Goal: Task Accomplishment & Management: Use online tool/utility

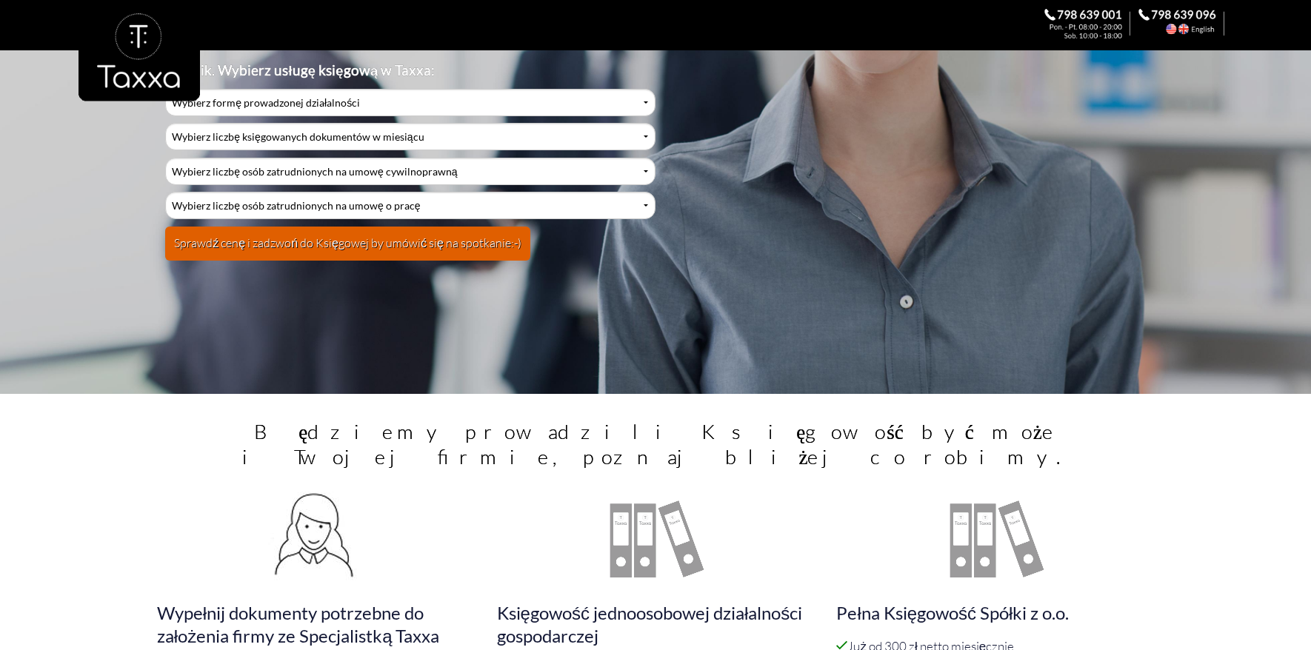
scroll to position [41, 0]
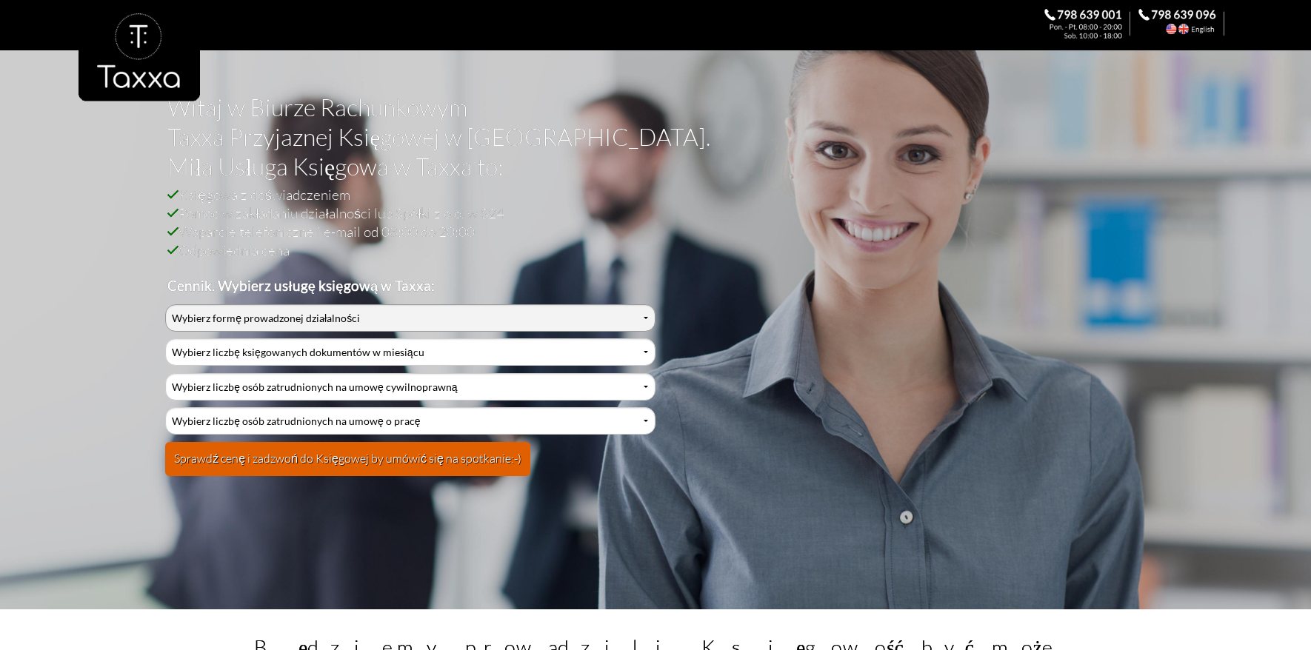
select select "0"
click option "Działalność jednoosobowa" at bounding box center [0, 0] width 0 height 0
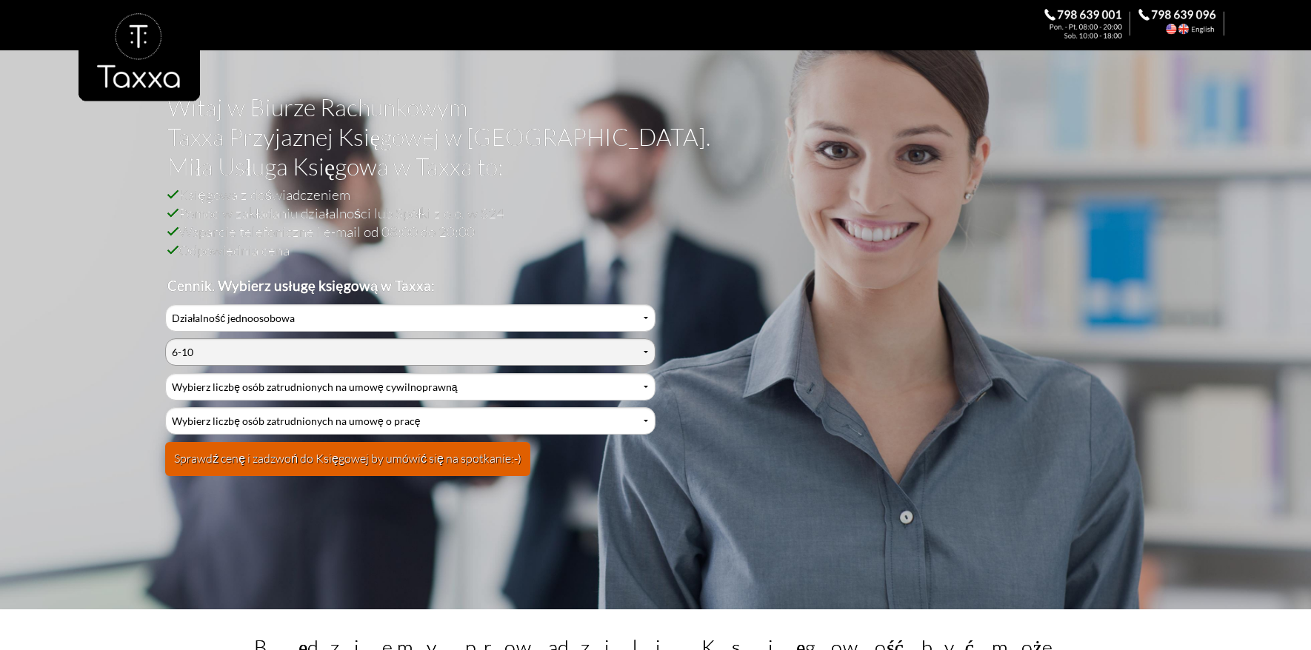
click option "6-10" at bounding box center [0, 0] width 0 height 0
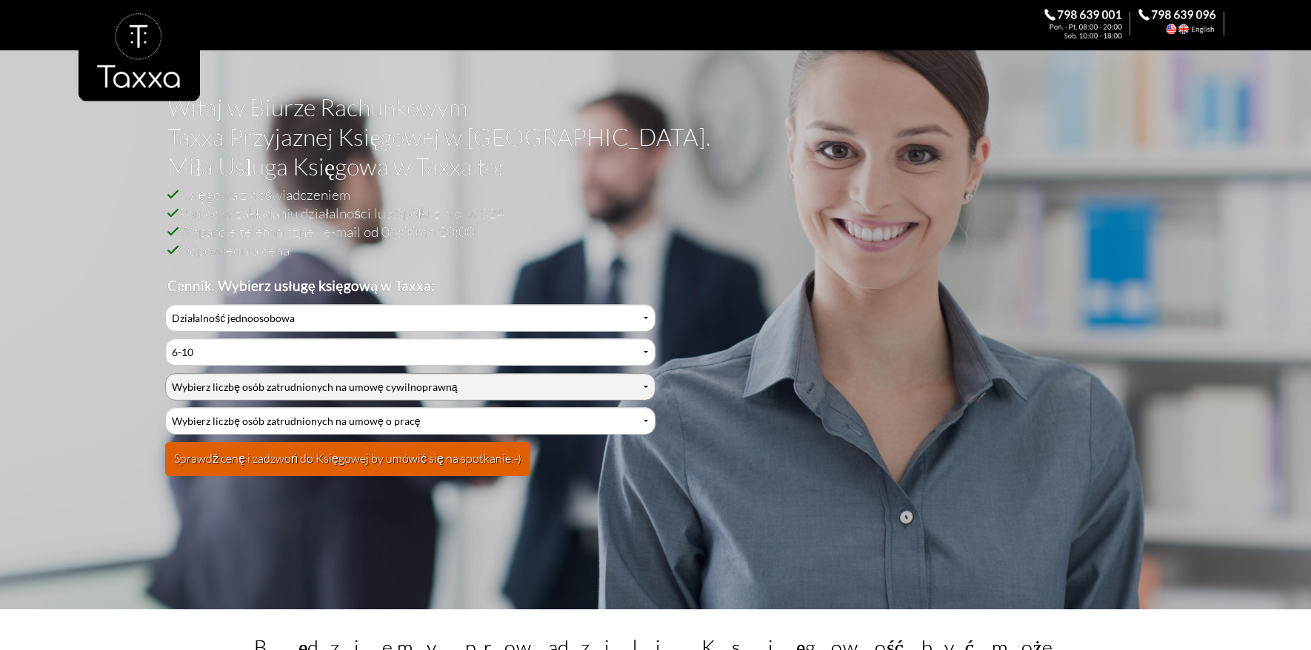
click at [165, 373] on select "Wybierz liczbę osób zatrudnionych na umowę cywilnoprawną 0 1 2 3 4 5 6 7 8 9 10…" at bounding box center [410, 386] width 490 height 27
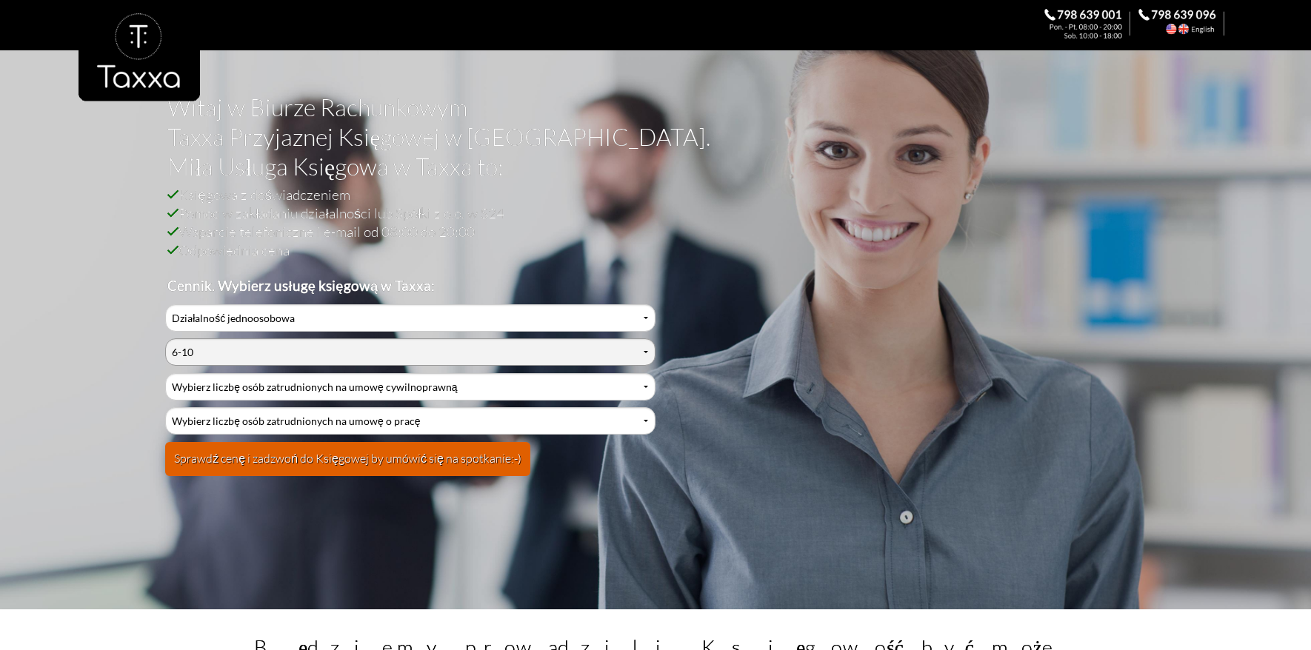
select select "9"
click option "101-150" at bounding box center [0, 0] width 0 height 0
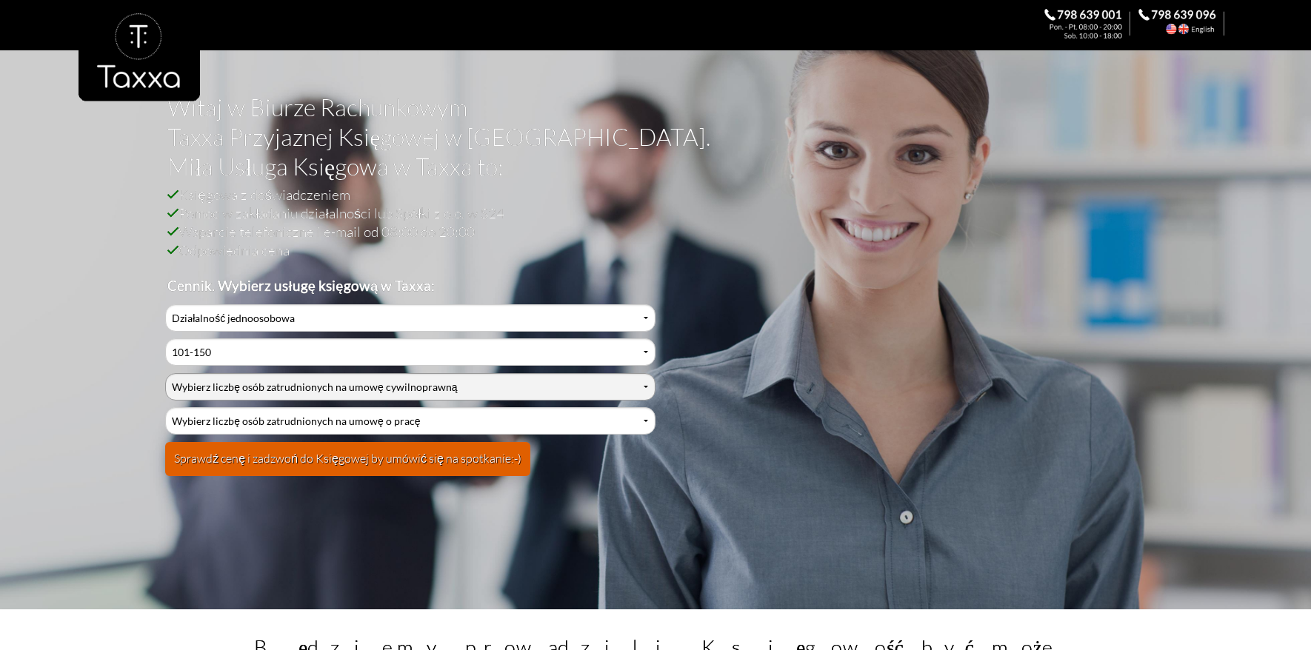
click at [165, 373] on select "Wybierz liczbę osób zatrudnionych na umowę cywilnoprawną 0 1 2 3 4 5 6 7 8 9 10…" at bounding box center [410, 386] width 490 height 27
click option "10" at bounding box center [0, 0] width 0 height 0
select select "0"
click option "0" at bounding box center [0, 0] width 0 height 0
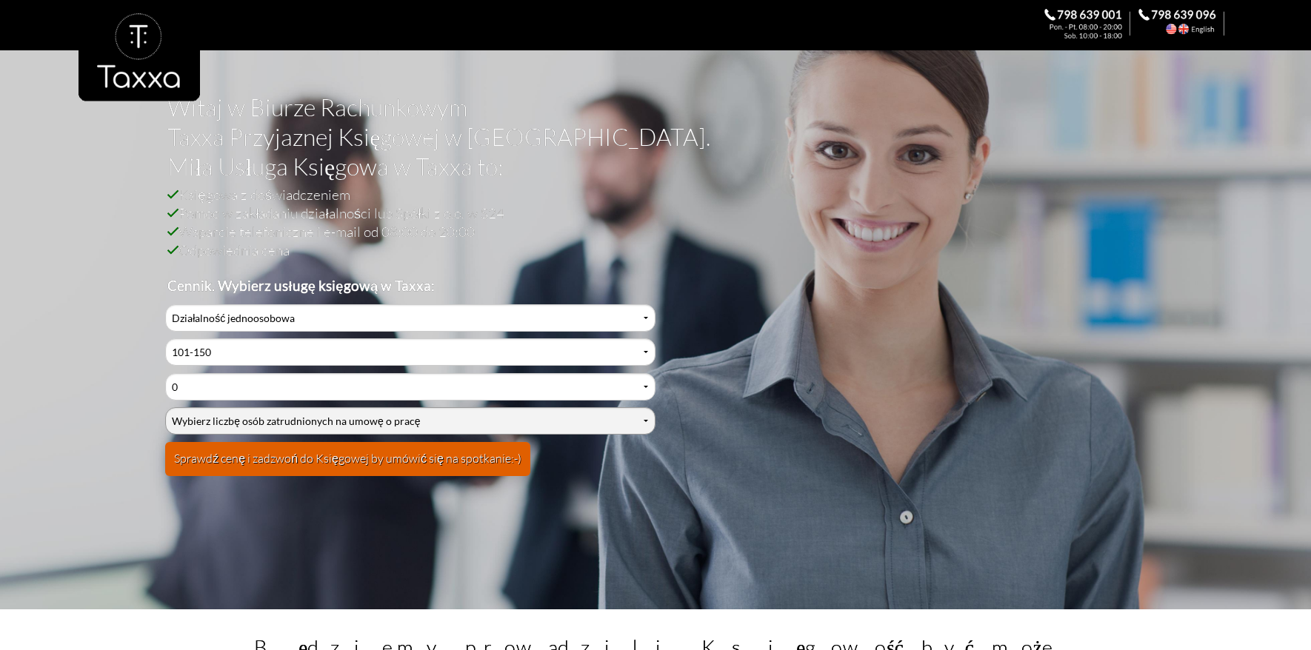
click at [165, 407] on select "Wybierz liczbę osób zatrudnionych na umowę o pracę 0 1 2 3 4 5 6 7 8 9 10 11 12…" at bounding box center [410, 420] width 490 height 27
select select "10"
click option "10" at bounding box center [0, 0] width 0 height 0
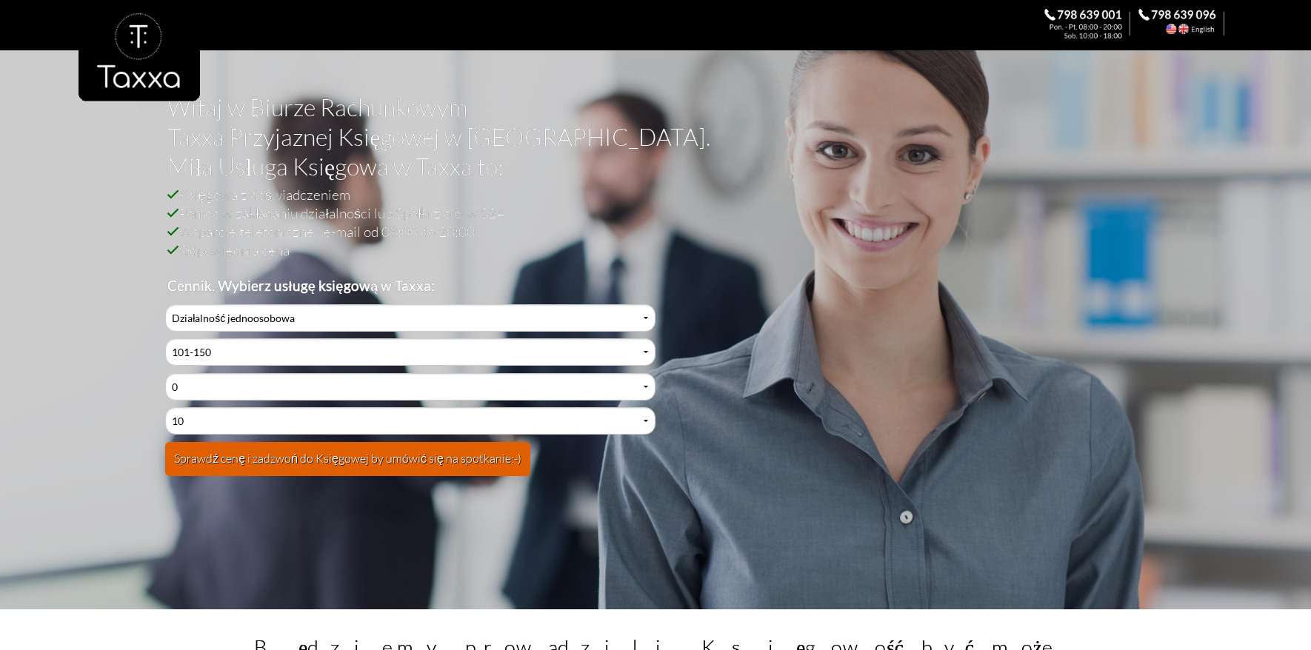
click at [444, 459] on button "Sprawdź cenę i zadzwoń do Księgowej by umówić się na spotkanie:-)" at bounding box center [347, 459] width 365 height 34
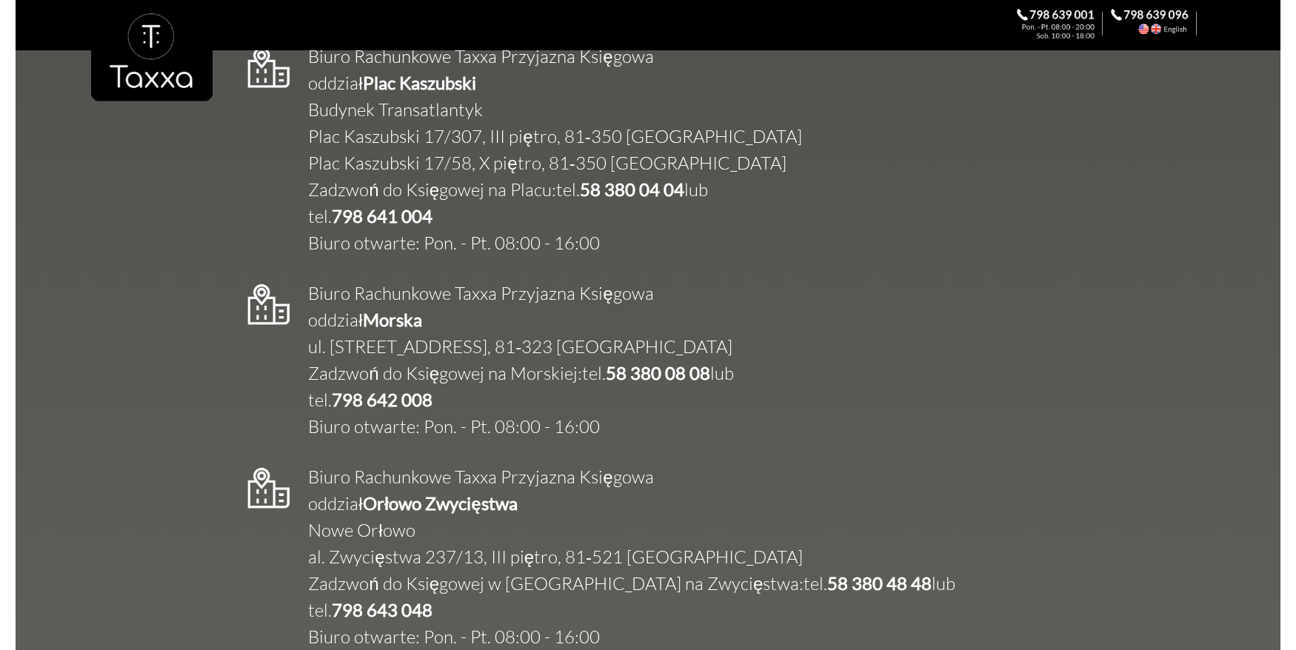
scroll to position [2208, 0]
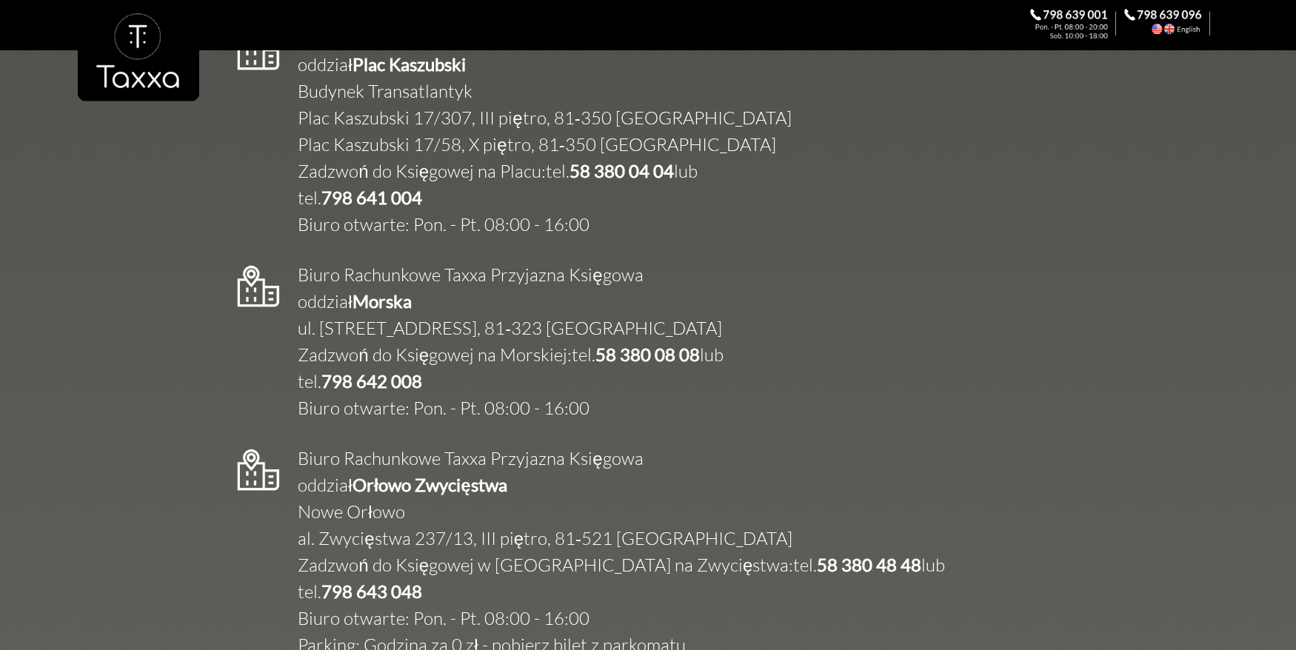
click at [169, 32] on link at bounding box center [138, 76] width 121 height 134
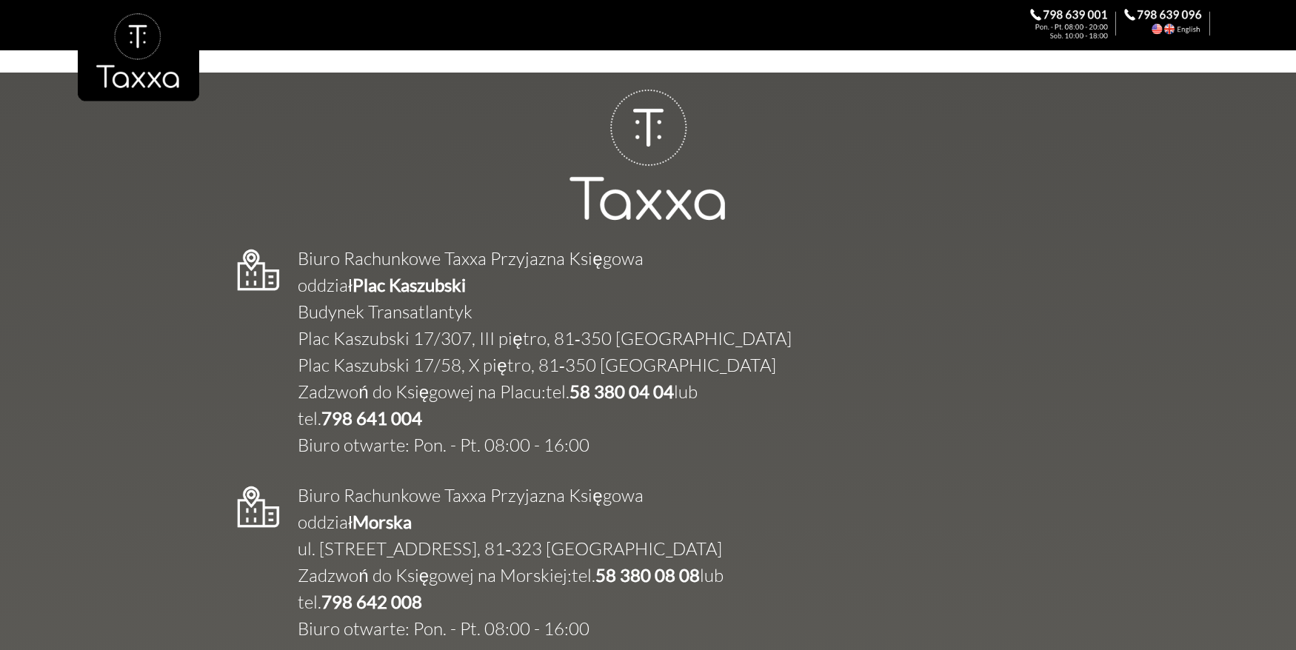
scroll to position [1835, 0]
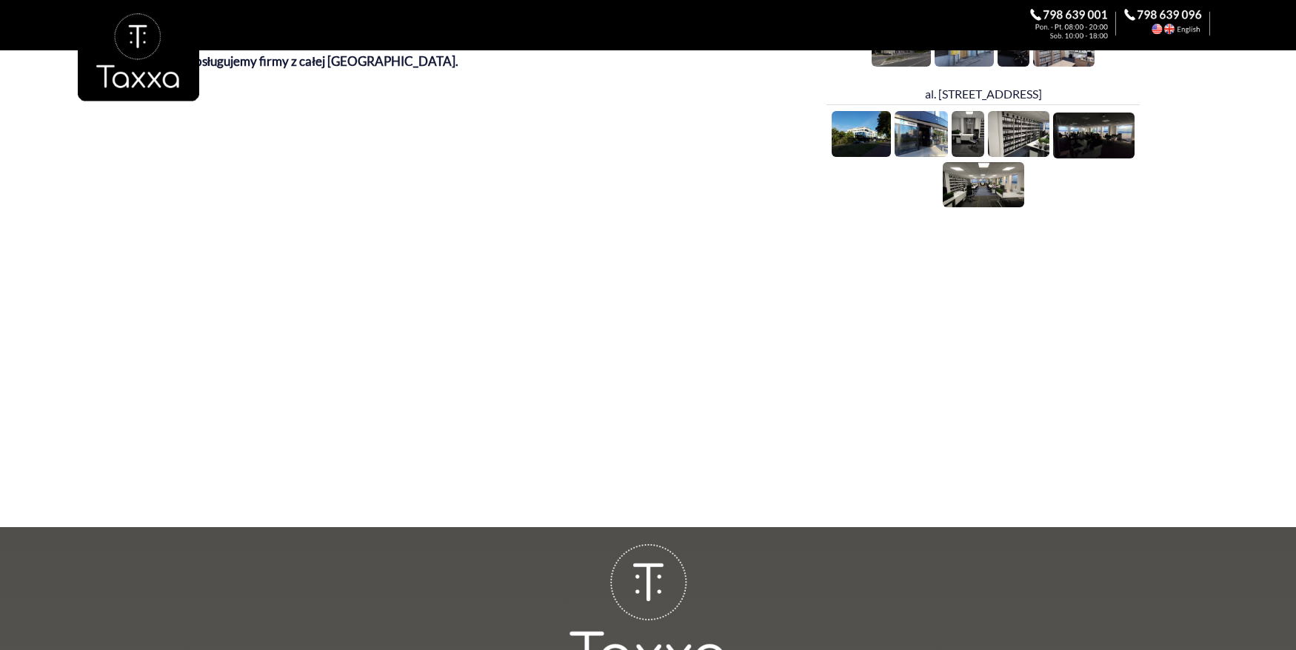
click at [134, 47] on link at bounding box center [138, 76] width 121 height 134
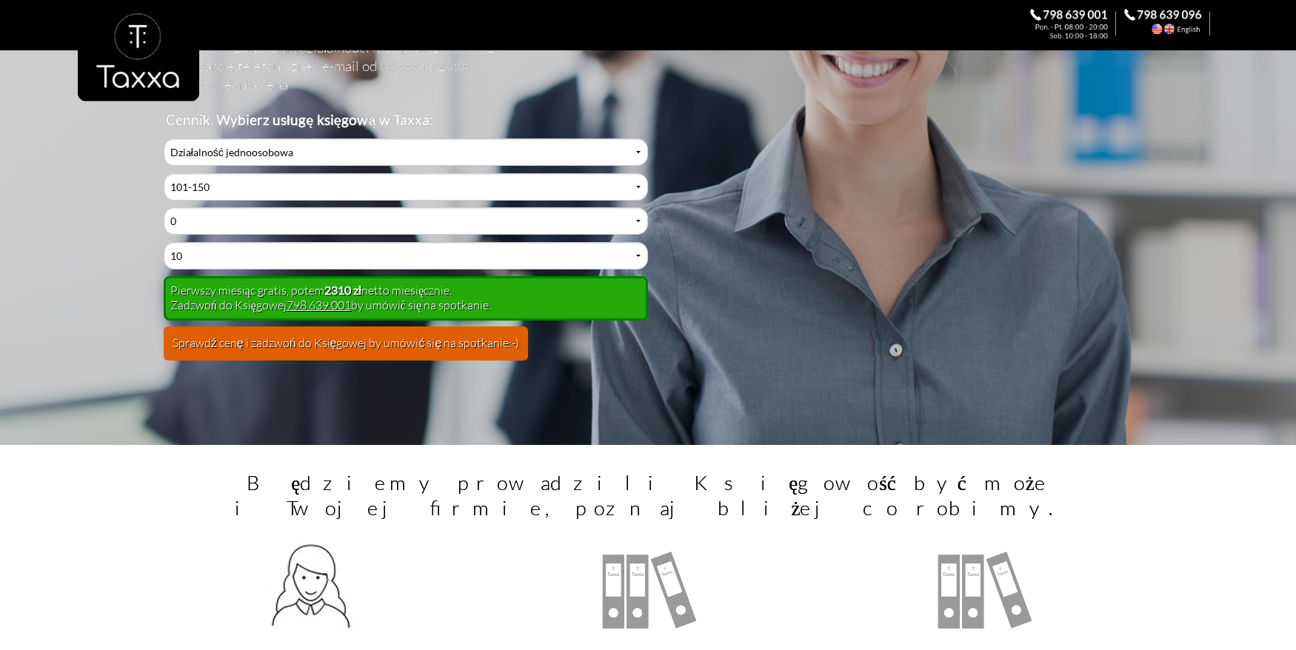
scroll to position [411, 0]
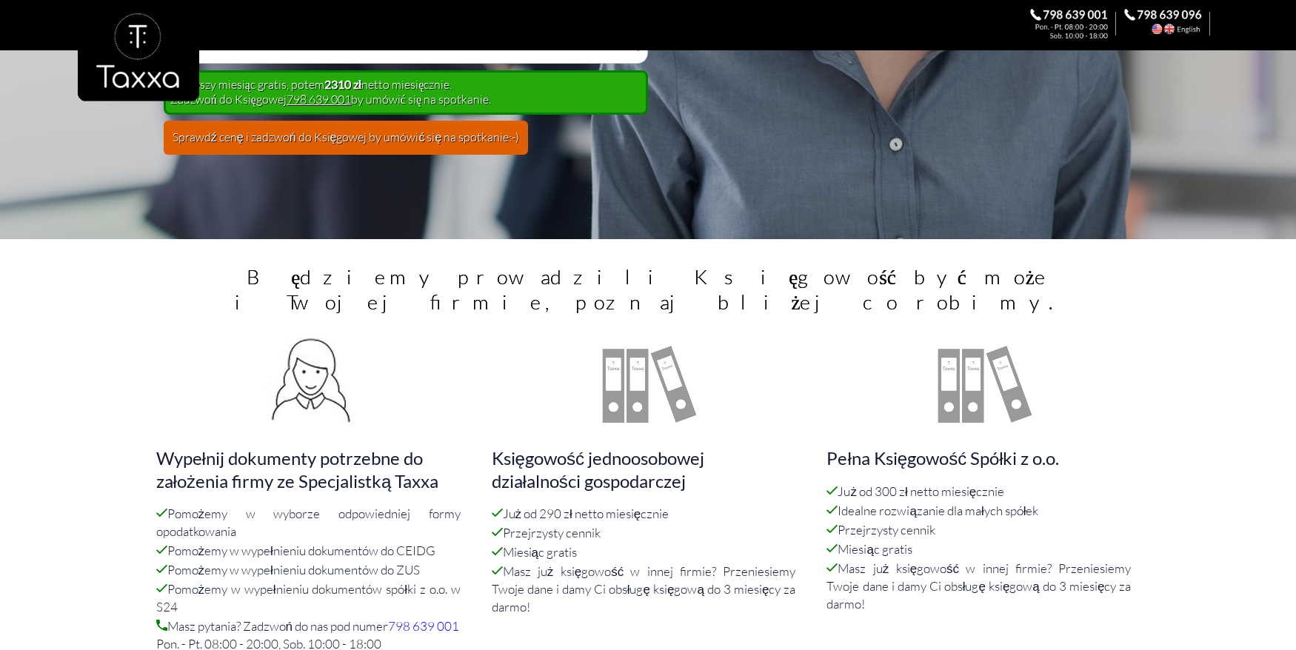
click at [653, 384] on div at bounding box center [648, 384] width 119 height 119
click at [615, 386] on div at bounding box center [648, 384] width 119 height 119
click at [673, 381] on div at bounding box center [648, 384] width 119 height 119
